Goal: Task Accomplishment & Management: Use online tool/utility

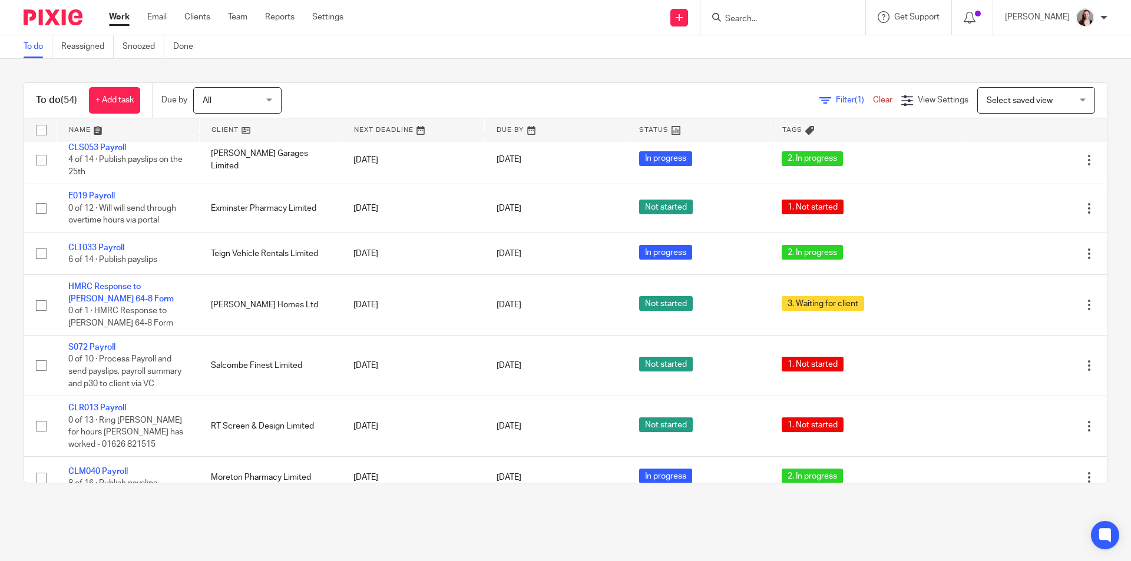
scroll to position [589, 0]
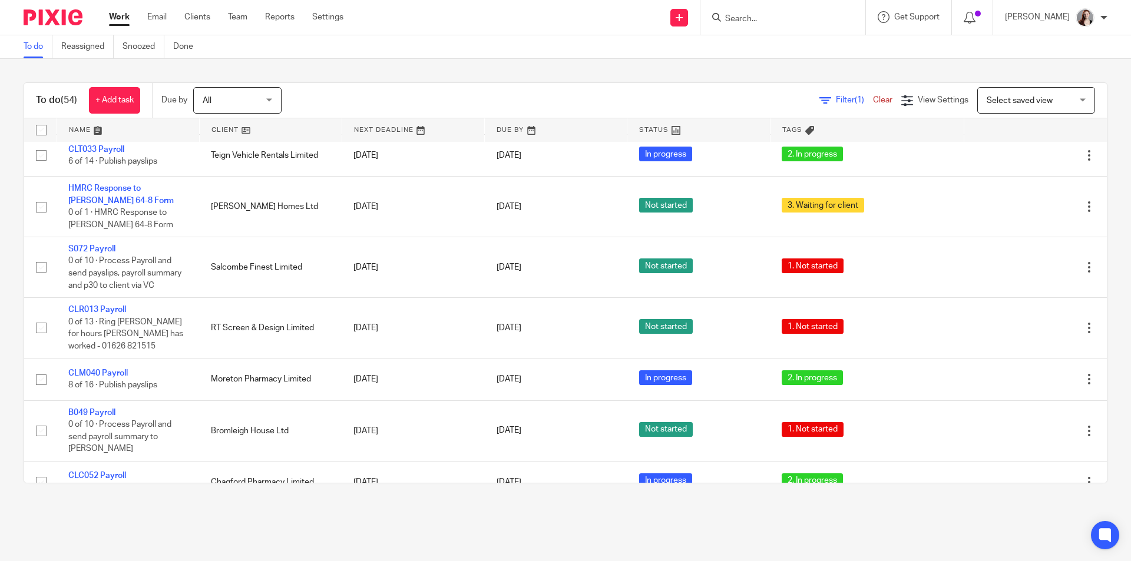
click at [787, 13] on form at bounding box center [786, 17] width 125 height 15
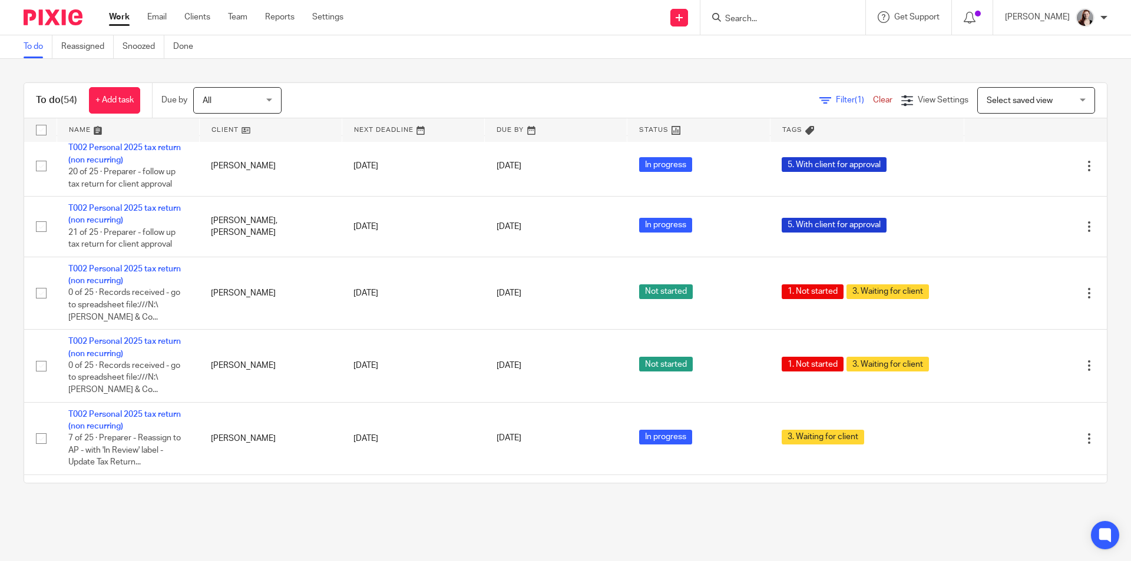
scroll to position [1964, 0]
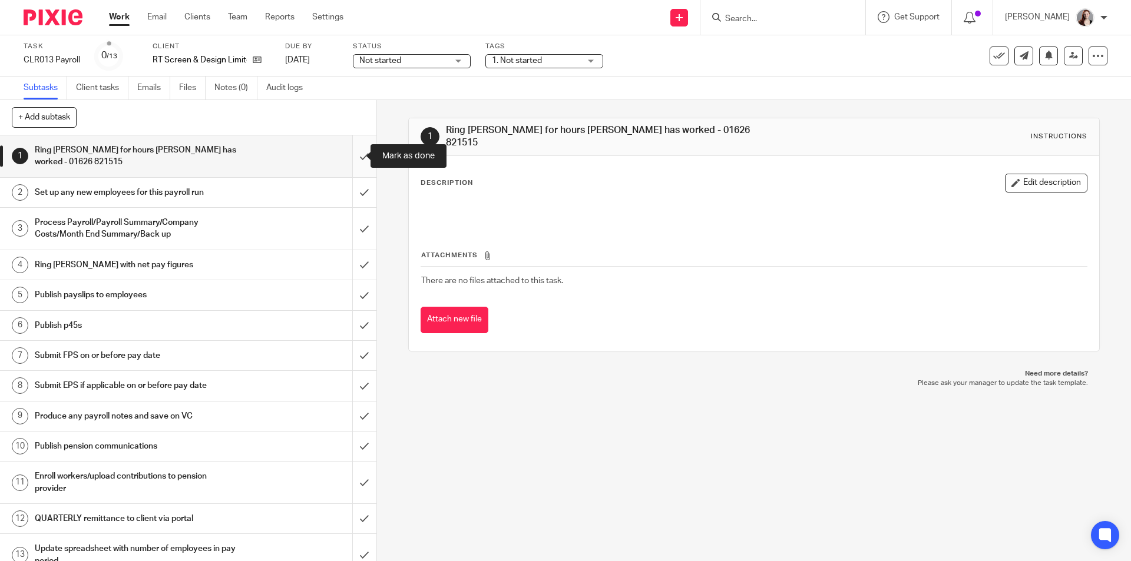
click at [356, 163] on input "submit" at bounding box center [188, 157] width 376 height 42
click at [355, 185] on input "submit" at bounding box center [188, 192] width 376 height 29
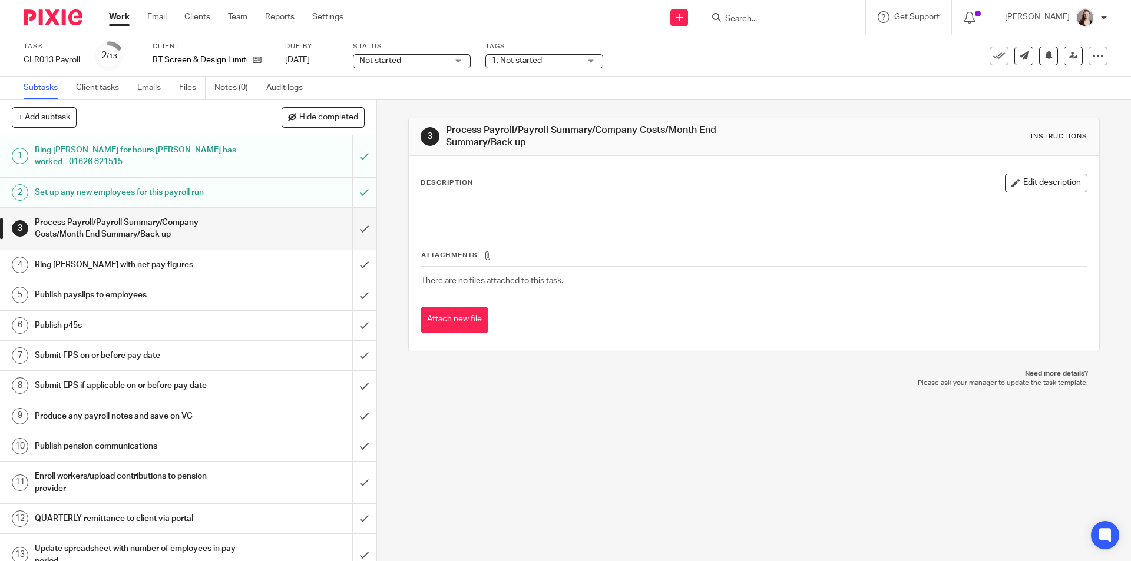
click at [475, 534] on div "3 Process Payroll/Payroll Summary/Company Costs/Month End Summary/Back up Instr…" at bounding box center [754, 330] width 754 height 461
